Goal: Task Accomplishment & Management: Manage account settings

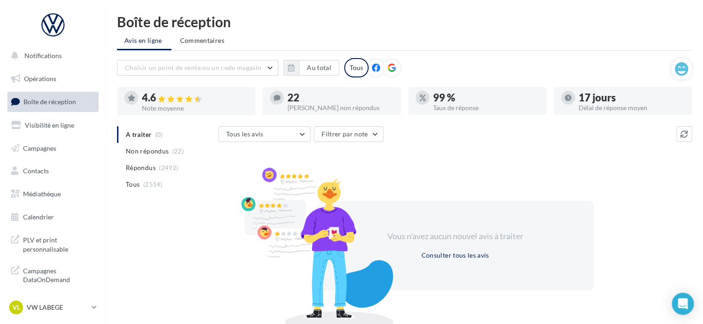
scroll to position [15, 0]
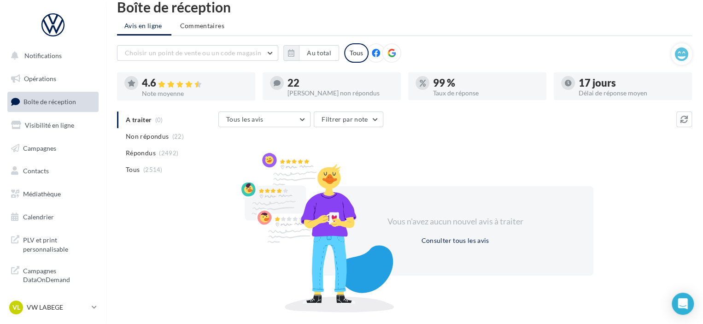
click at [53, 99] on span "Boîte de réception" at bounding box center [49, 102] width 52 height 8
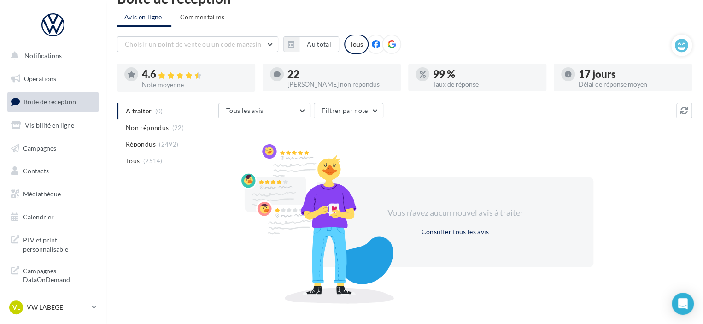
scroll to position [28, 0]
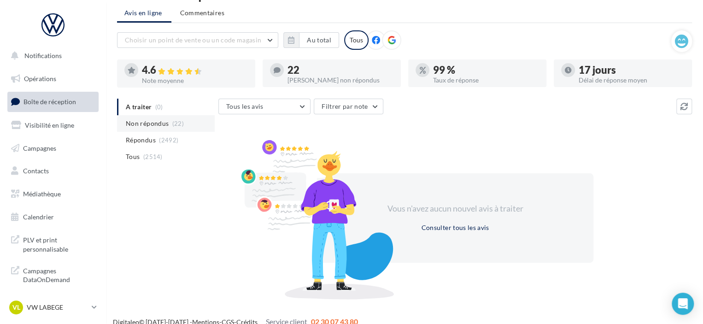
click at [147, 125] on span "Non répondus" at bounding box center [147, 123] width 43 height 9
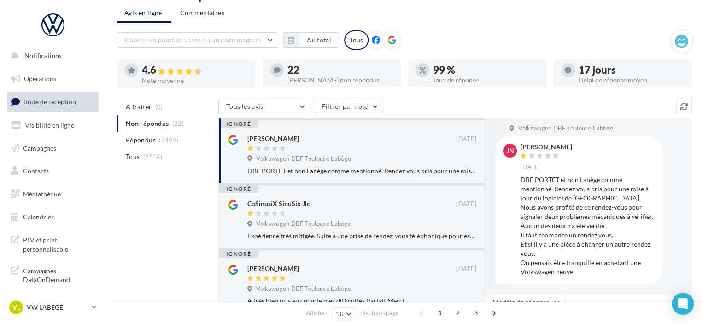
scroll to position [0, 0]
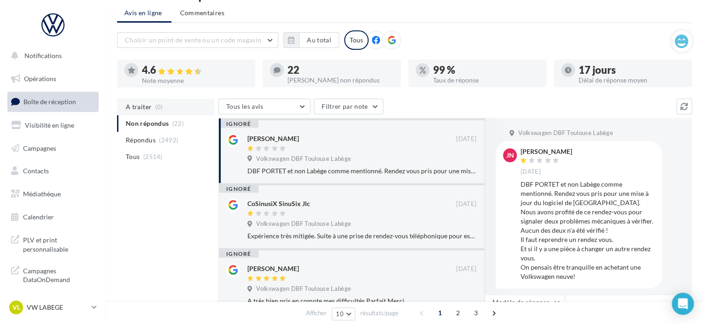
click at [156, 103] on span "(0)" at bounding box center [159, 106] width 8 height 7
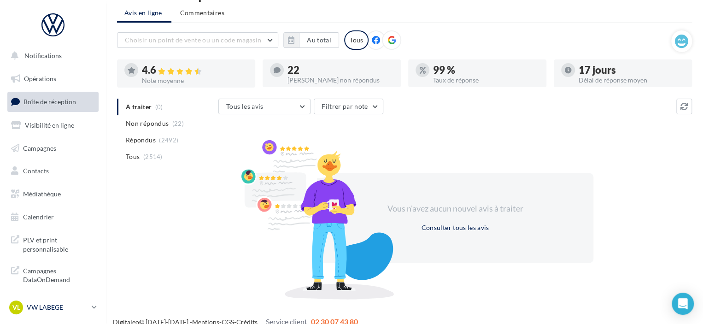
click at [71, 304] on p "VW LABEGE" at bounding box center [57, 306] width 61 height 9
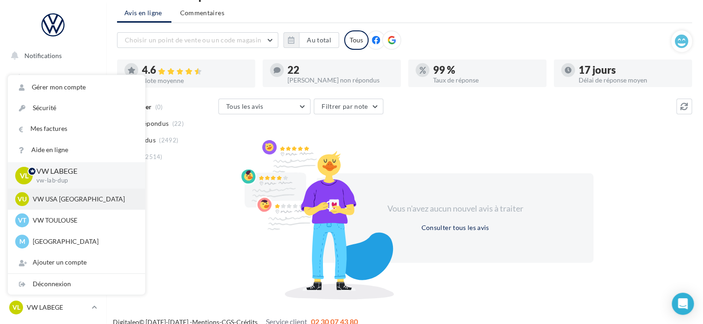
click at [51, 201] on p "VW USA [GEOGRAPHIC_DATA]" at bounding box center [83, 198] width 101 height 9
